Goal: Task Accomplishment & Management: Use online tool/utility

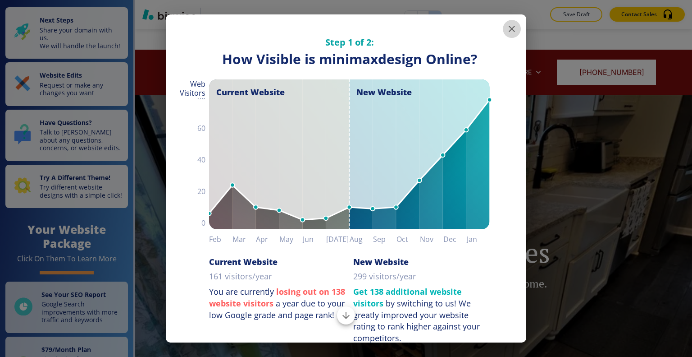
click at [509, 30] on icon "button" at bounding box center [512, 29] width 6 height 6
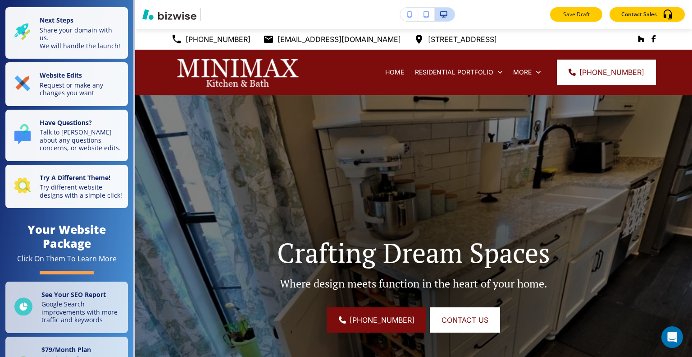
click at [588, 19] on button "Save Draft" at bounding box center [576, 14] width 52 height 14
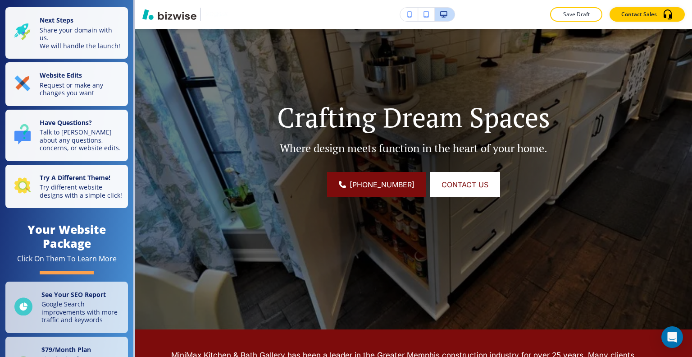
scroll to position [45, 0]
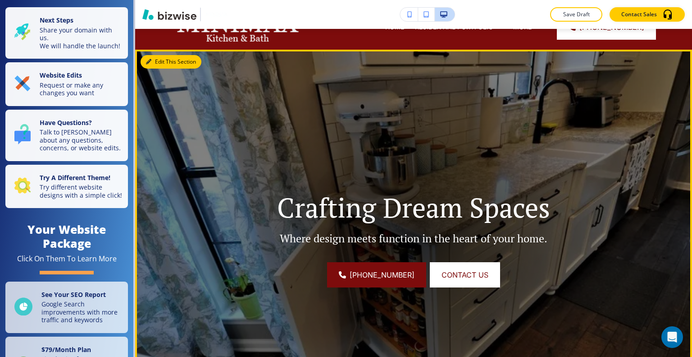
click at [159, 64] on button "Edit This Section" at bounding box center [171, 62] width 61 height 14
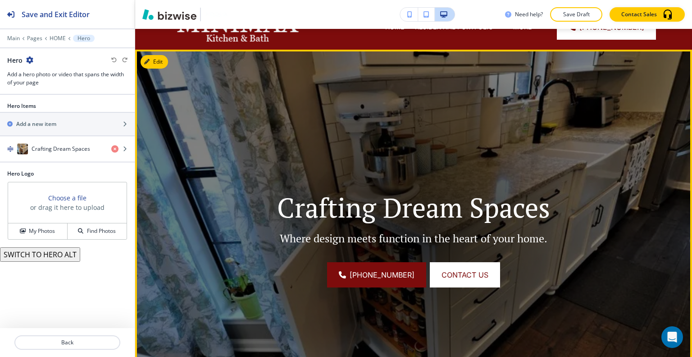
scroll to position [66, 0]
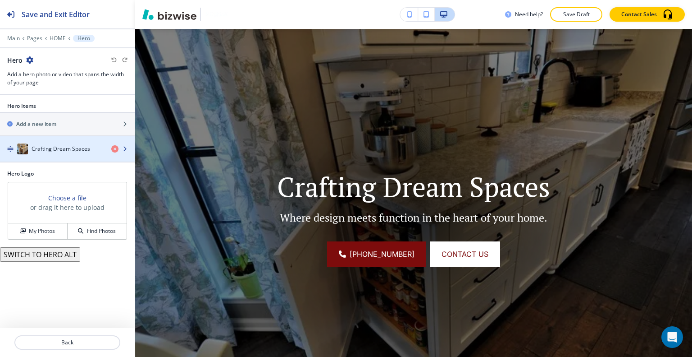
click at [70, 145] on h4 "Crafting Dream Spaces" at bounding box center [61, 149] width 59 height 8
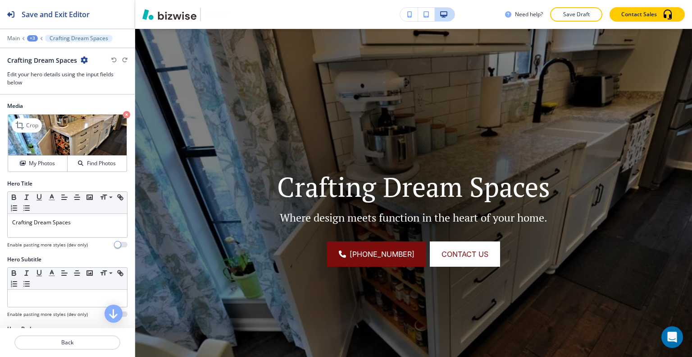
click at [53, 155] on div "My Photos Find Photos" at bounding box center [67, 163] width 119 height 16
click at [51, 160] on h4 "My Photos" at bounding box center [42, 163] width 26 height 8
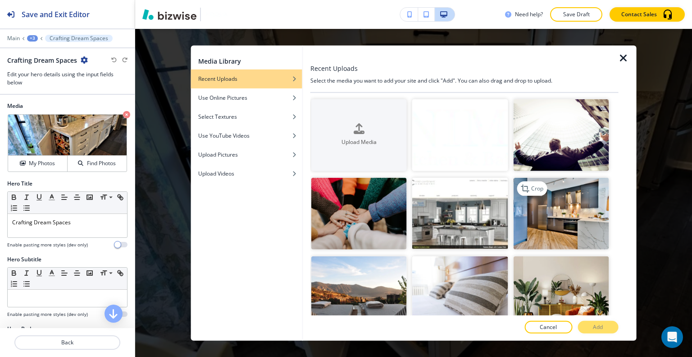
click at [589, 206] on img "button" at bounding box center [561, 214] width 96 height 72
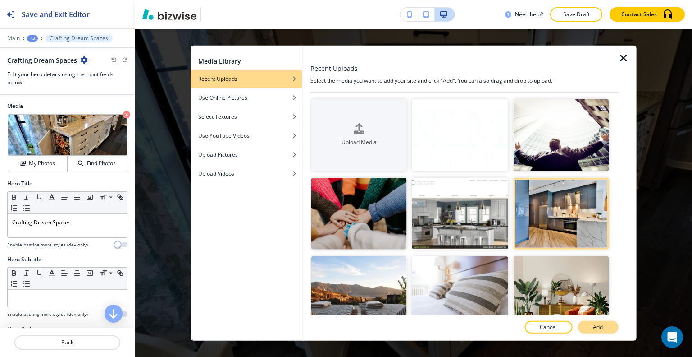
click at [596, 324] on p "Add" at bounding box center [598, 327] width 10 height 8
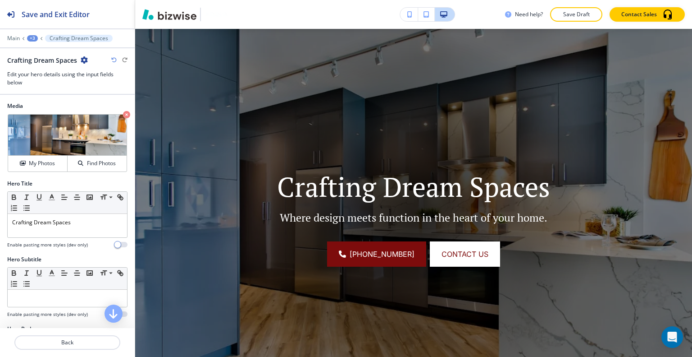
scroll to position [21, 0]
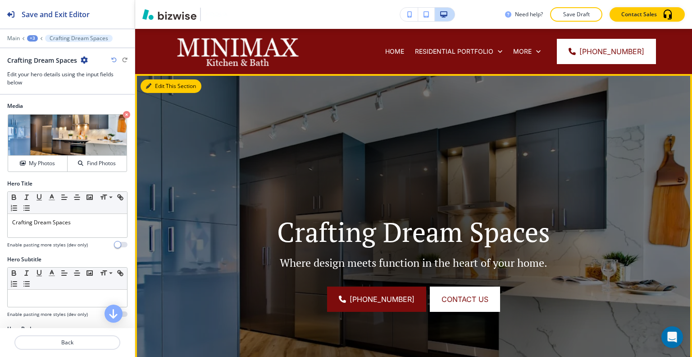
click at [157, 87] on button "Edit This Section" at bounding box center [171, 86] width 61 height 14
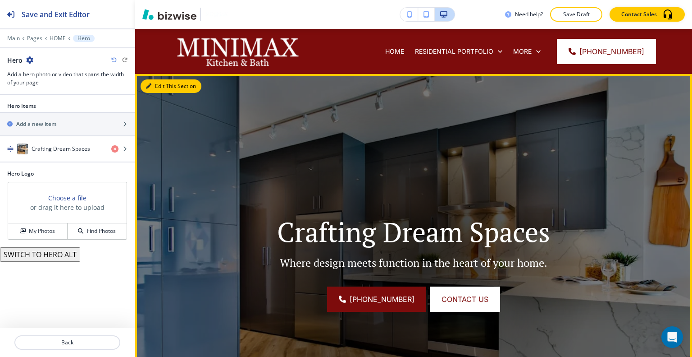
scroll to position [66, 0]
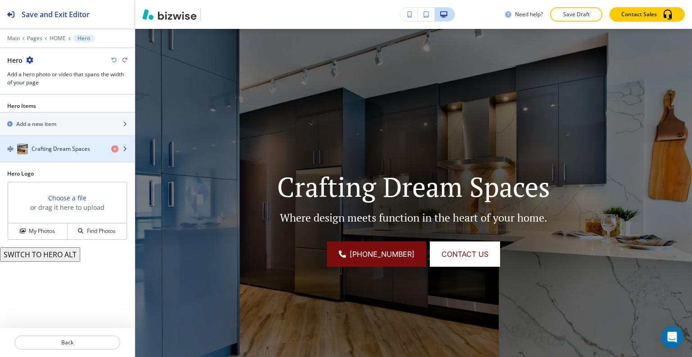
click at [127, 147] on icon "button" at bounding box center [124, 148] width 5 height 5
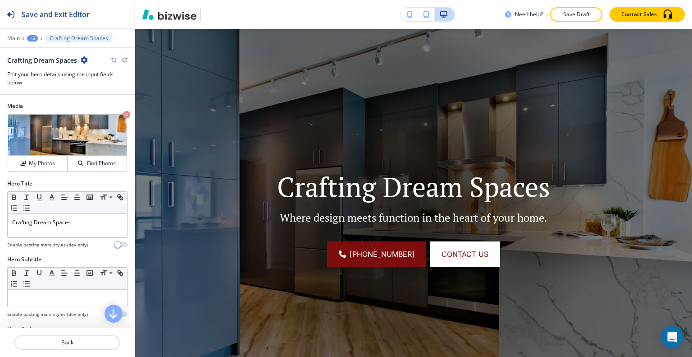
click at [77, 63] on div "Crafting Dream Spaces" at bounding box center [47, 59] width 81 height 9
click at [82, 61] on icon "button" at bounding box center [84, 59] width 7 height 7
click at [96, 89] on p "Duplicate Crafting Dream Spaces" at bounding box center [109, 91] width 46 height 8
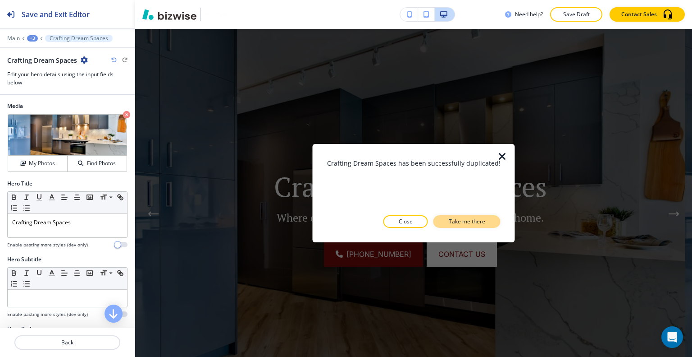
click at [476, 218] on p "Take me there" at bounding box center [467, 221] width 37 height 8
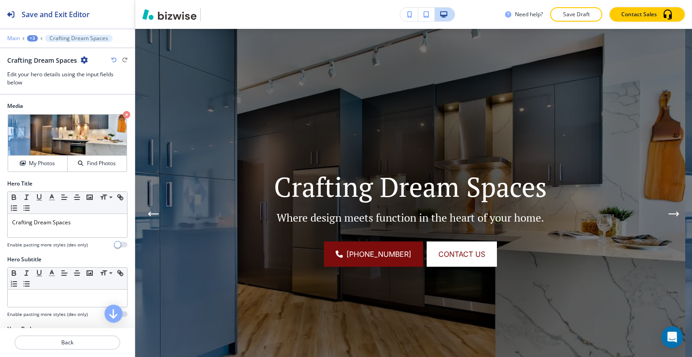
click at [16, 39] on p "Main" at bounding box center [13, 38] width 13 height 6
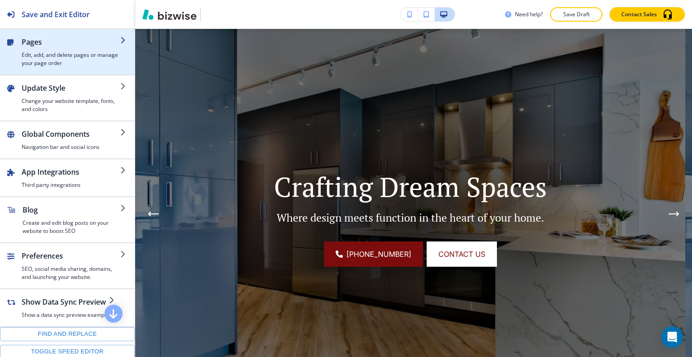
click at [58, 59] on h4 "Edit, add, and delete pages or manage your page order" at bounding box center [71, 59] width 99 height 16
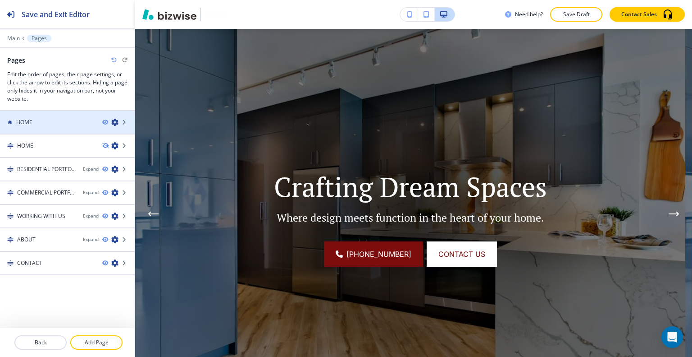
click at [41, 133] on div "HOME" at bounding box center [67, 122] width 135 height 23
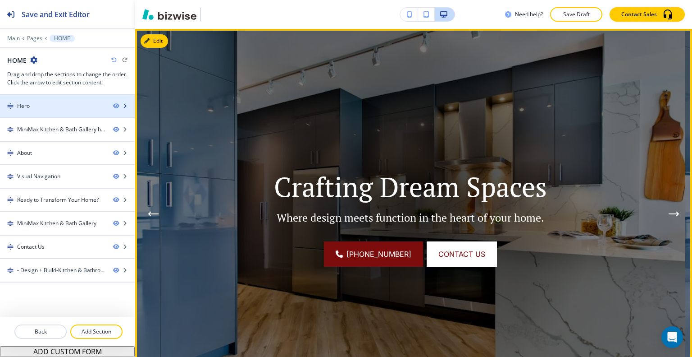
click at [59, 105] on div "Hero" at bounding box center [53, 106] width 106 height 8
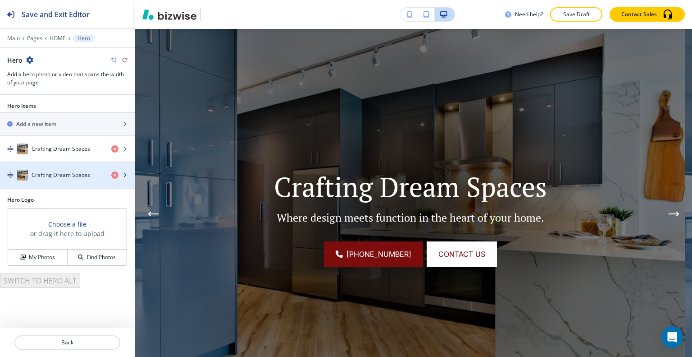
click at [50, 173] on h4 "Crafting Dream Spaces" at bounding box center [61, 175] width 59 height 8
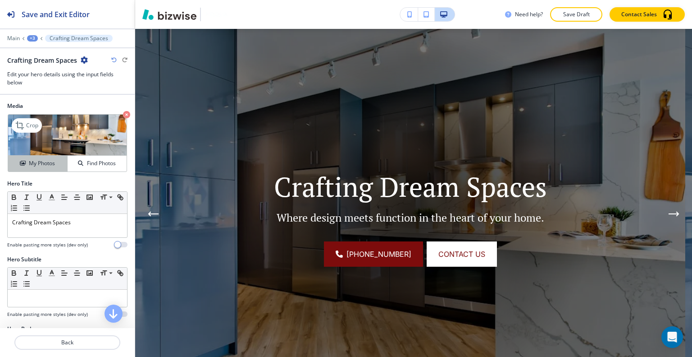
click at [46, 167] on button "My Photos" at bounding box center [37, 164] width 59 height 16
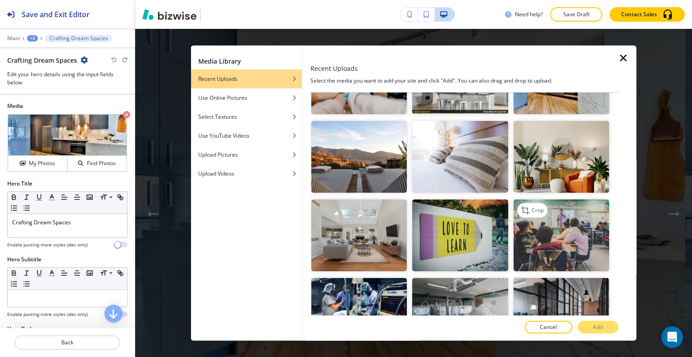
scroll to position [180, 0]
